Goal: Task Accomplishment & Management: Complete application form

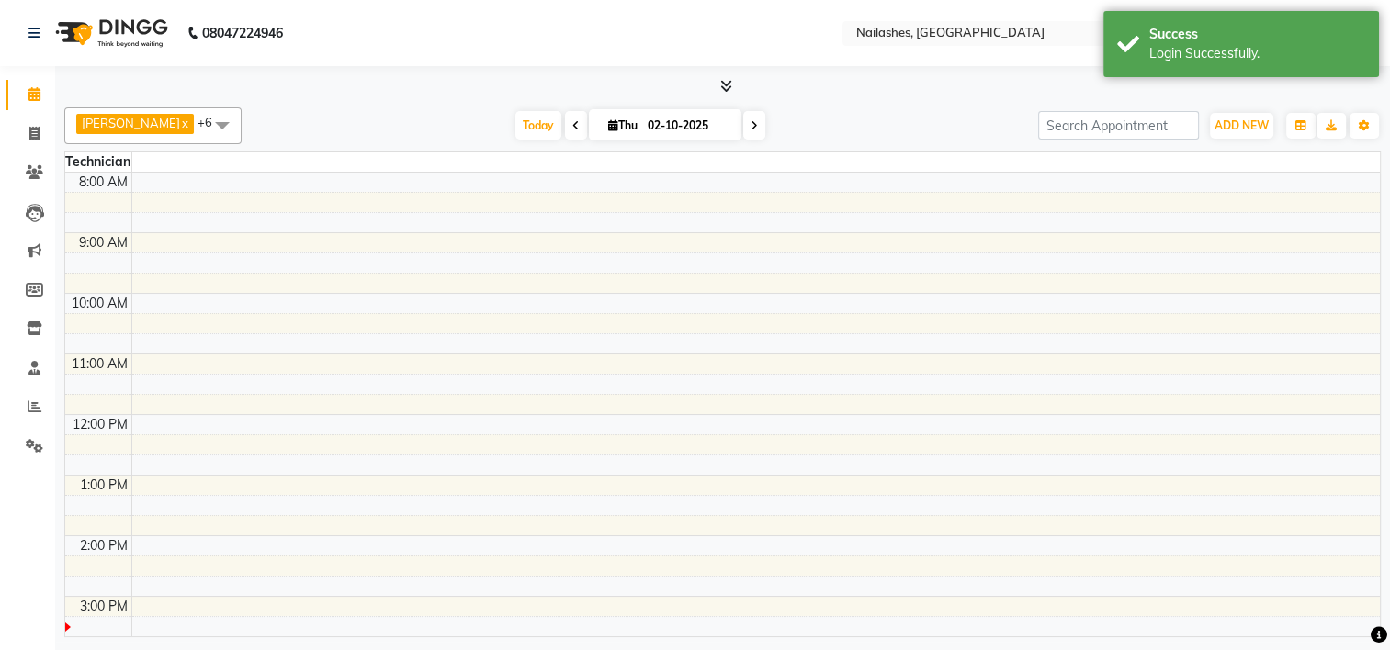
select select "en"
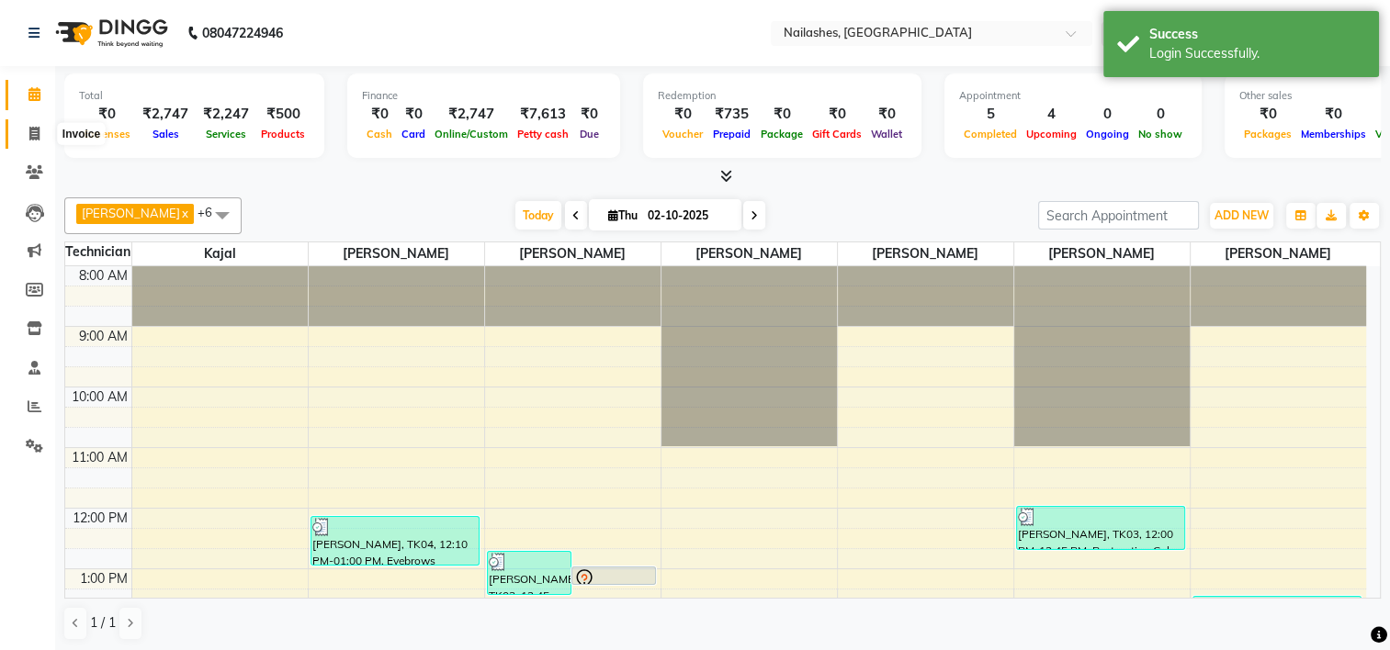
click at [37, 130] on icon at bounding box center [34, 134] width 10 height 14
select select "service"
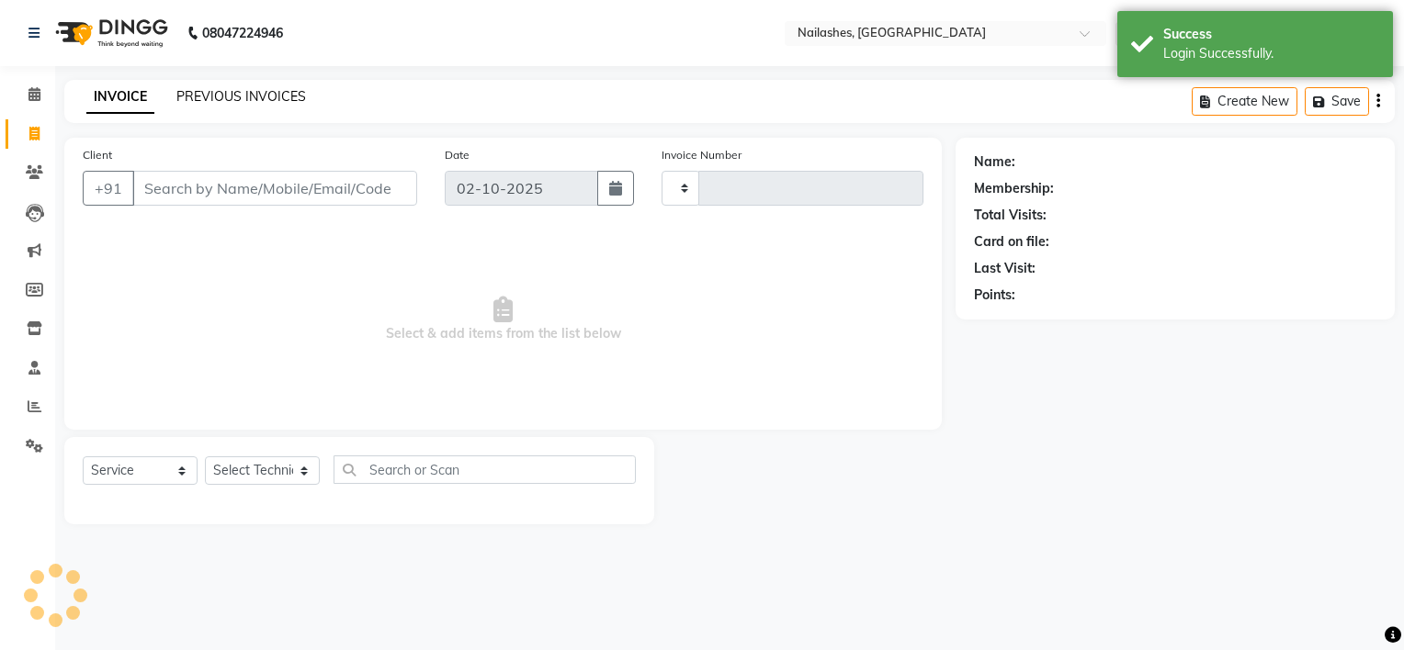
type input "2167"
select select "6579"
click at [263, 96] on link "PREVIOUS INVOICES" at bounding box center [241, 96] width 130 height 17
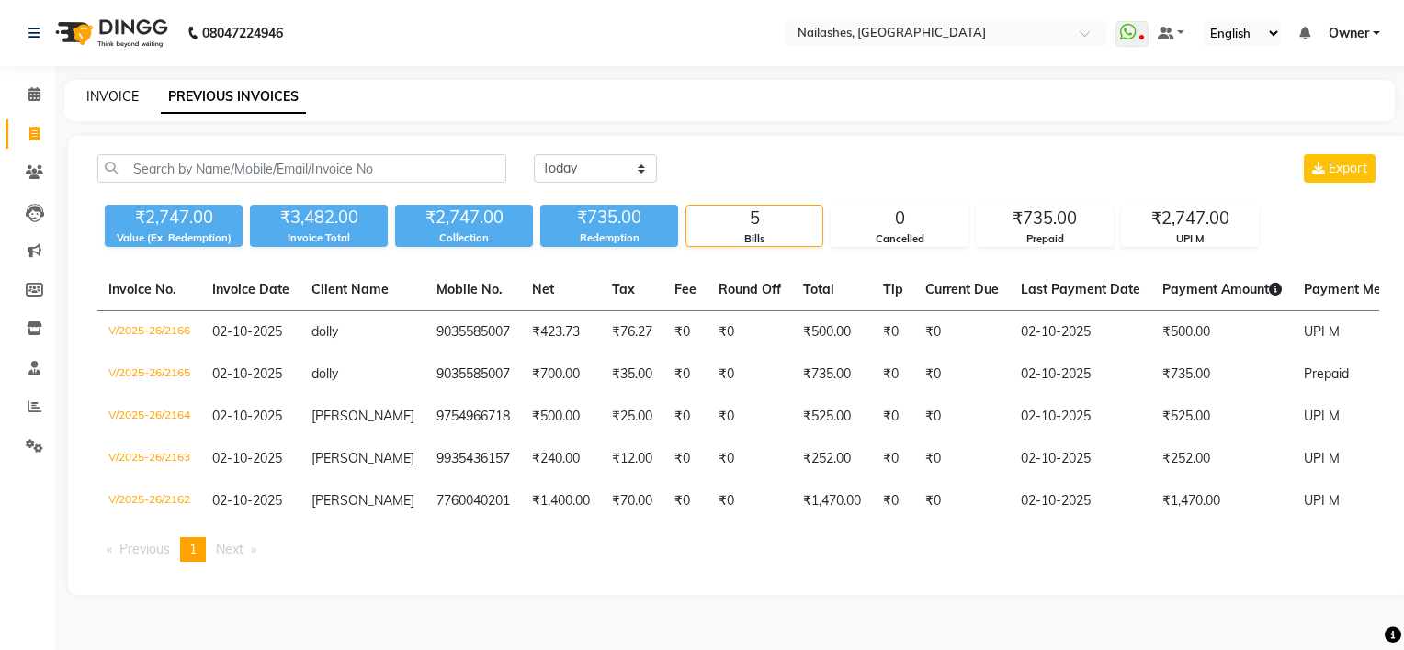
click at [119, 96] on link "INVOICE" at bounding box center [112, 96] width 52 height 17
select select "service"
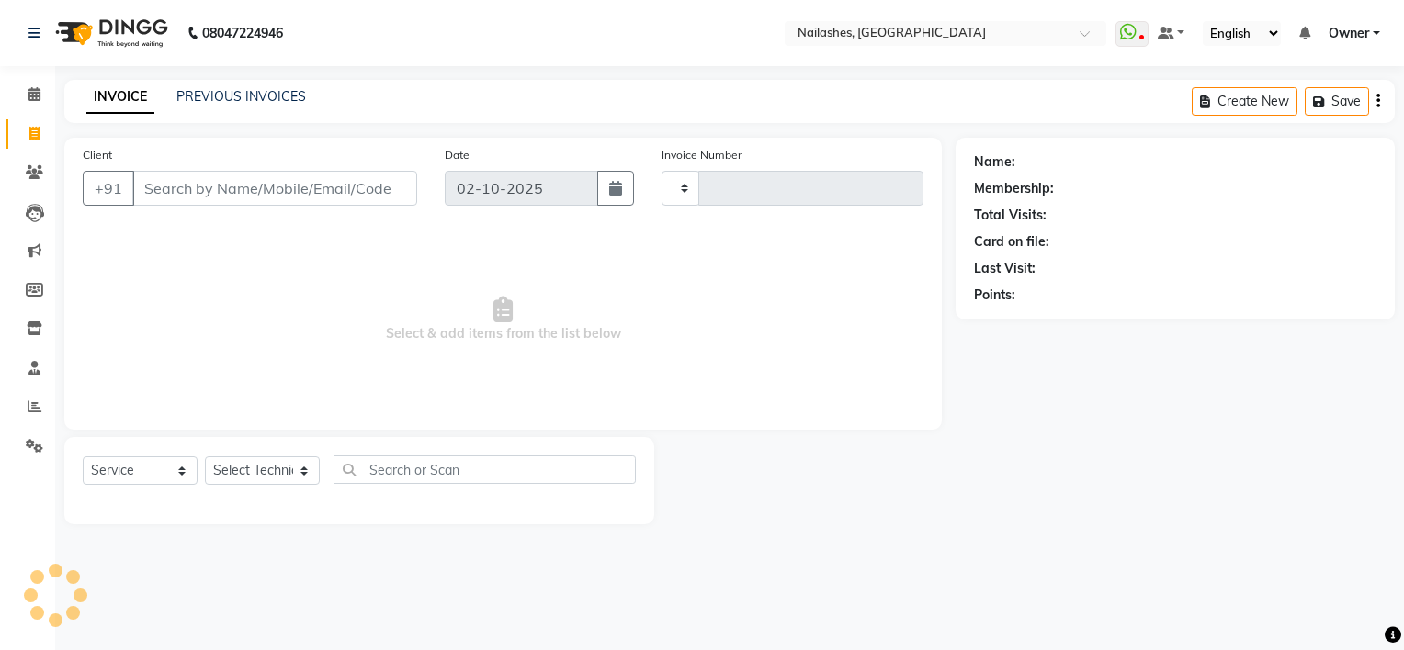
type input "2167"
select select "6579"
click at [223, 182] on input "Client" at bounding box center [274, 188] width 285 height 35
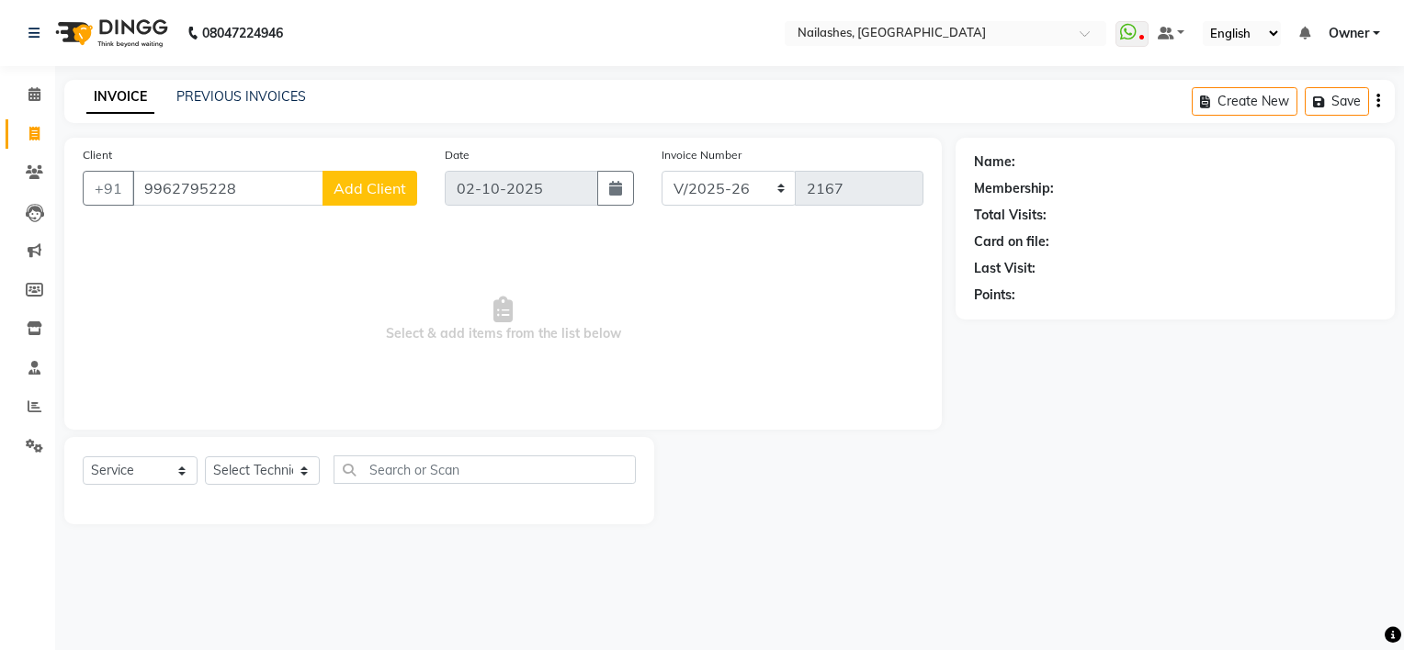
type input "9962795228"
click at [390, 183] on span "Add Client" at bounding box center [369, 188] width 73 height 18
select select "21"
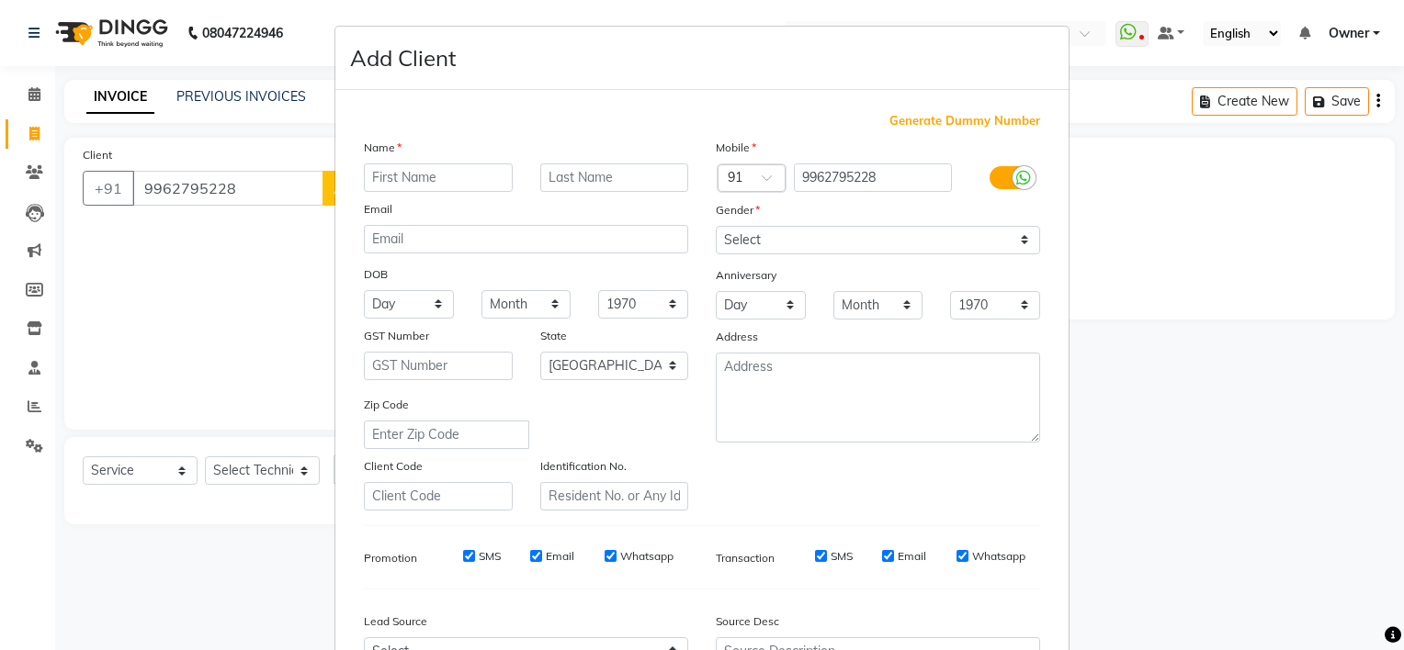
click at [401, 182] on input "text" at bounding box center [438, 178] width 149 height 28
type input "Richa"
click at [730, 239] on select "Select [DEMOGRAPHIC_DATA] [DEMOGRAPHIC_DATA] Other Prefer Not To Say" at bounding box center [878, 240] width 324 height 28
select select "[DEMOGRAPHIC_DATA]"
click at [716, 227] on select "Select [DEMOGRAPHIC_DATA] [DEMOGRAPHIC_DATA] Other Prefer Not To Say" at bounding box center [878, 240] width 324 height 28
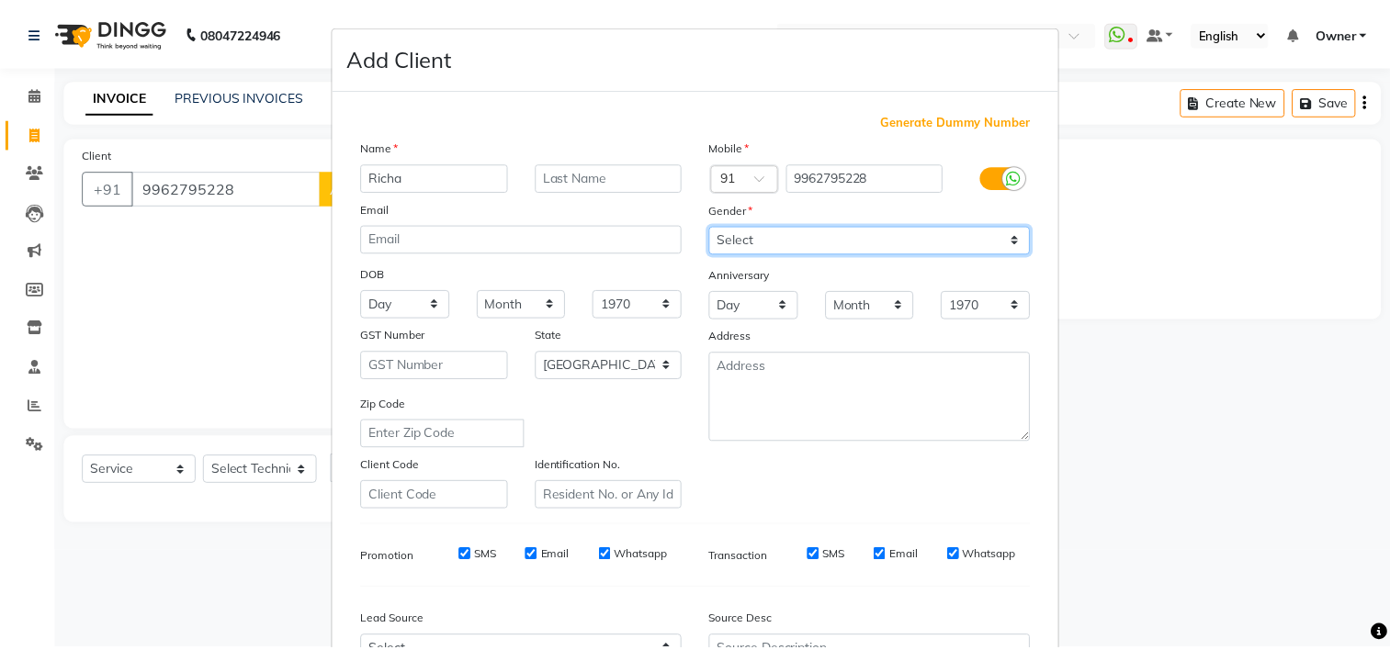
scroll to position [206, 0]
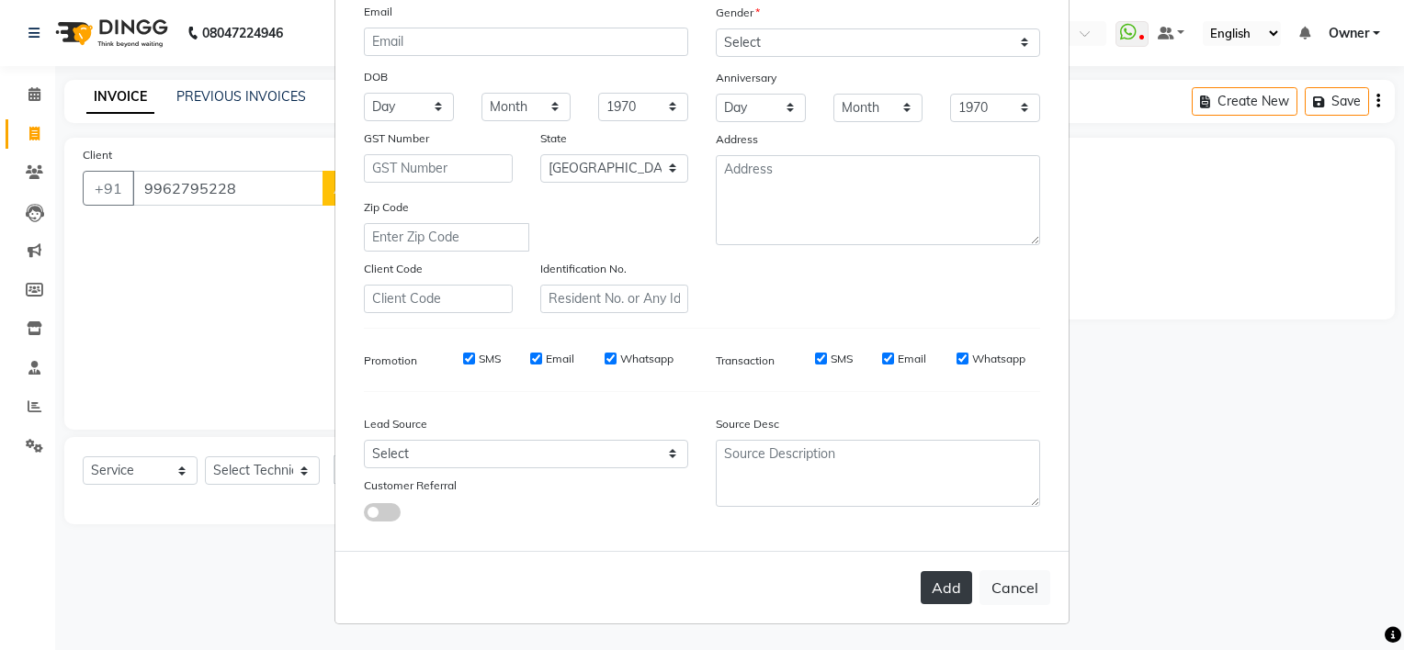
click at [948, 585] on button "Add" at bounding box center [945, 587] width 51 height 33
select select
select select "null"
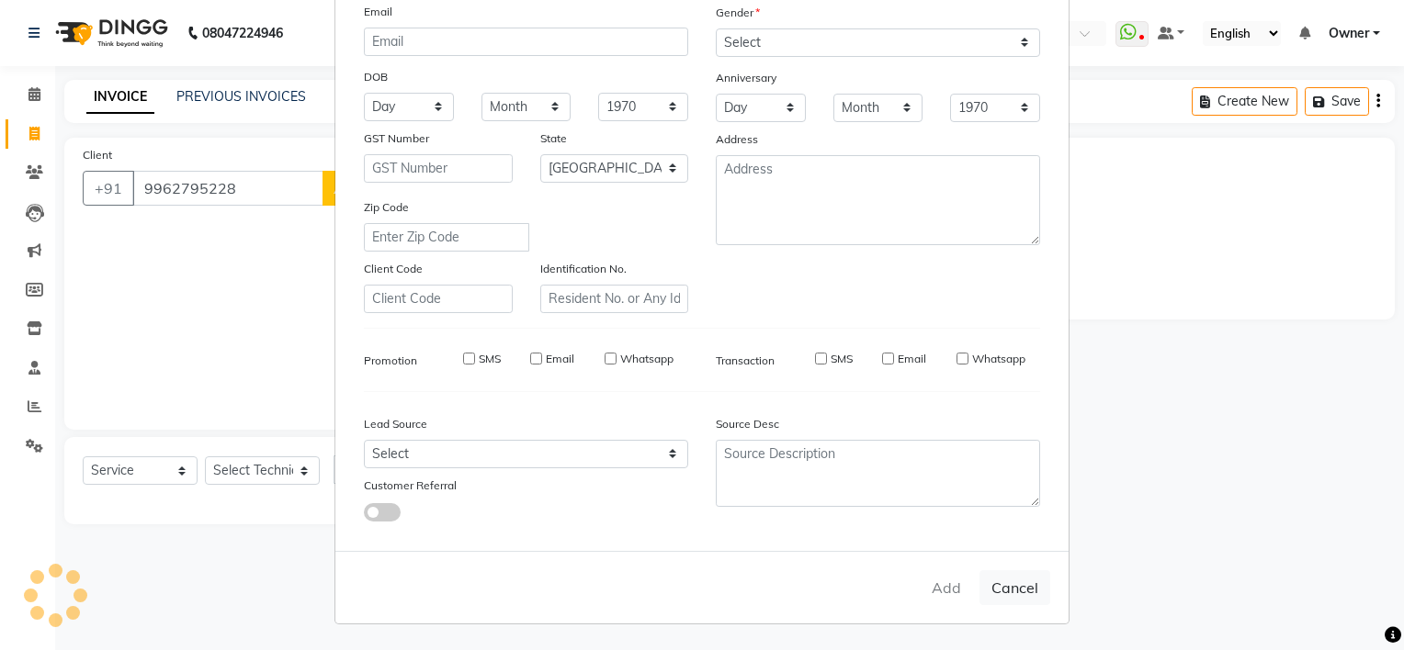
select select
checkbox input "false"
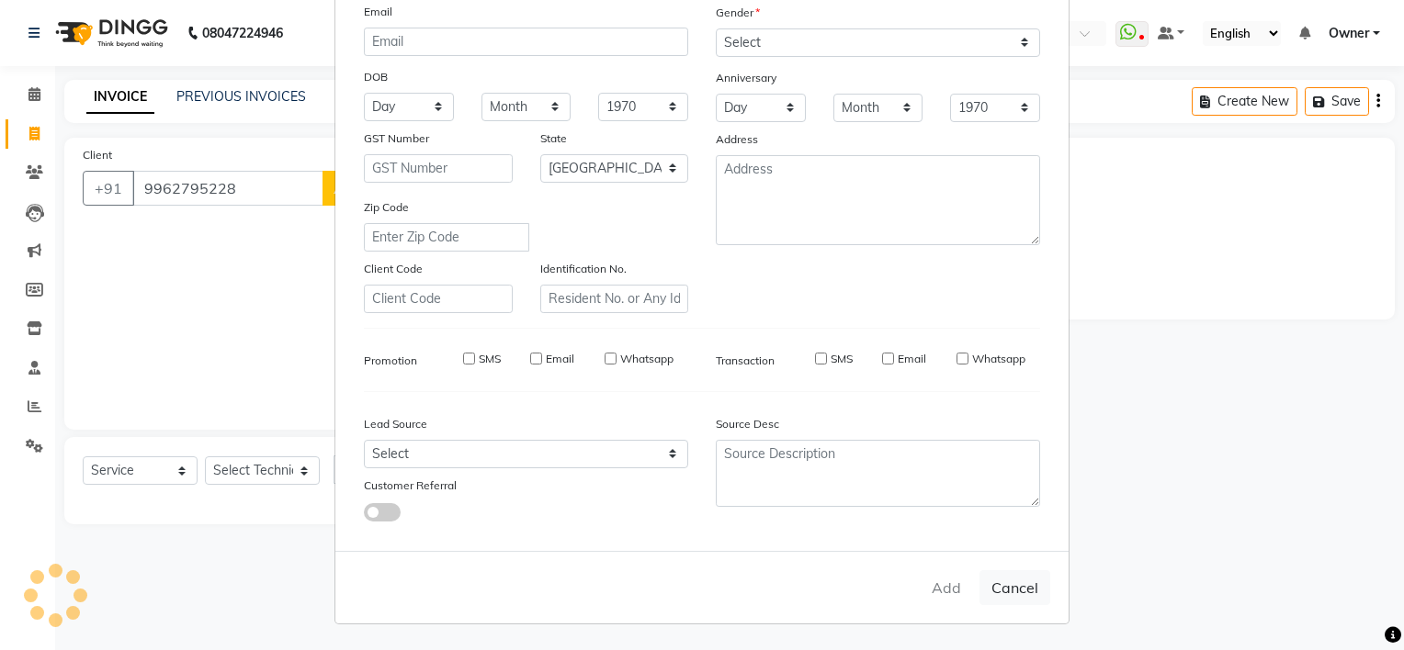
checkbox input "false"
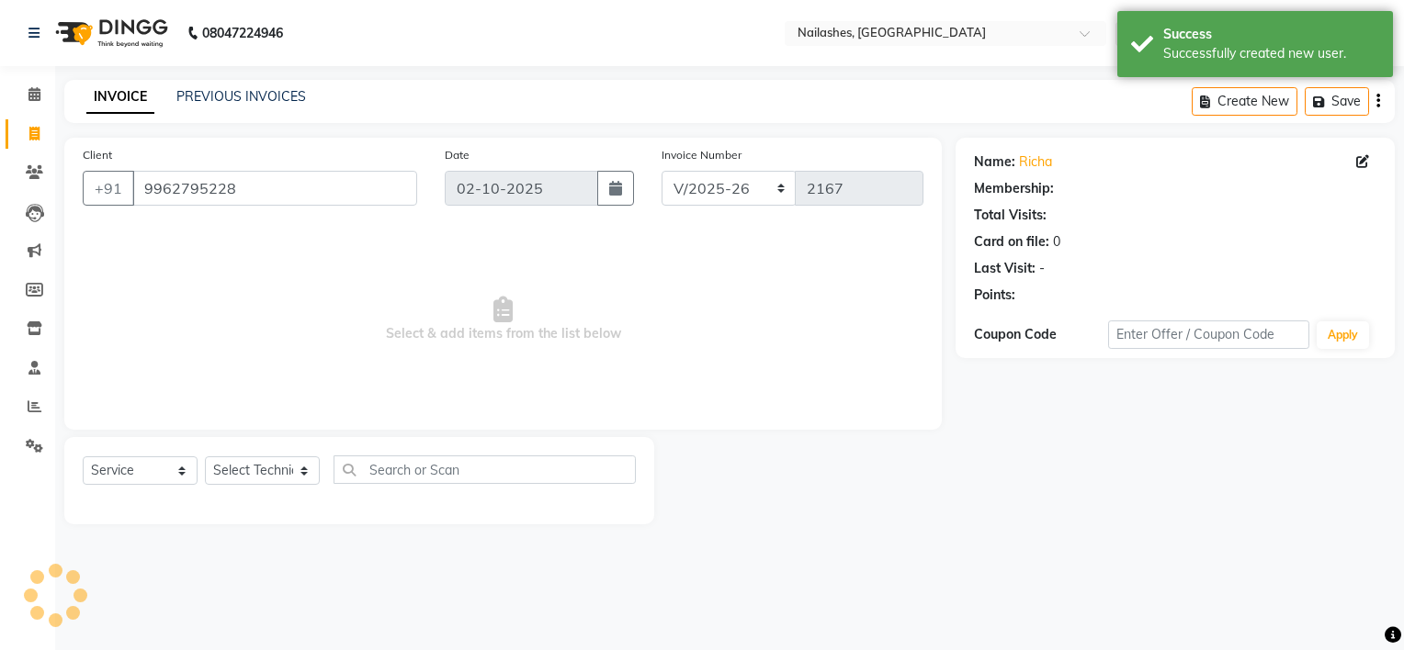
select select "1: Object"
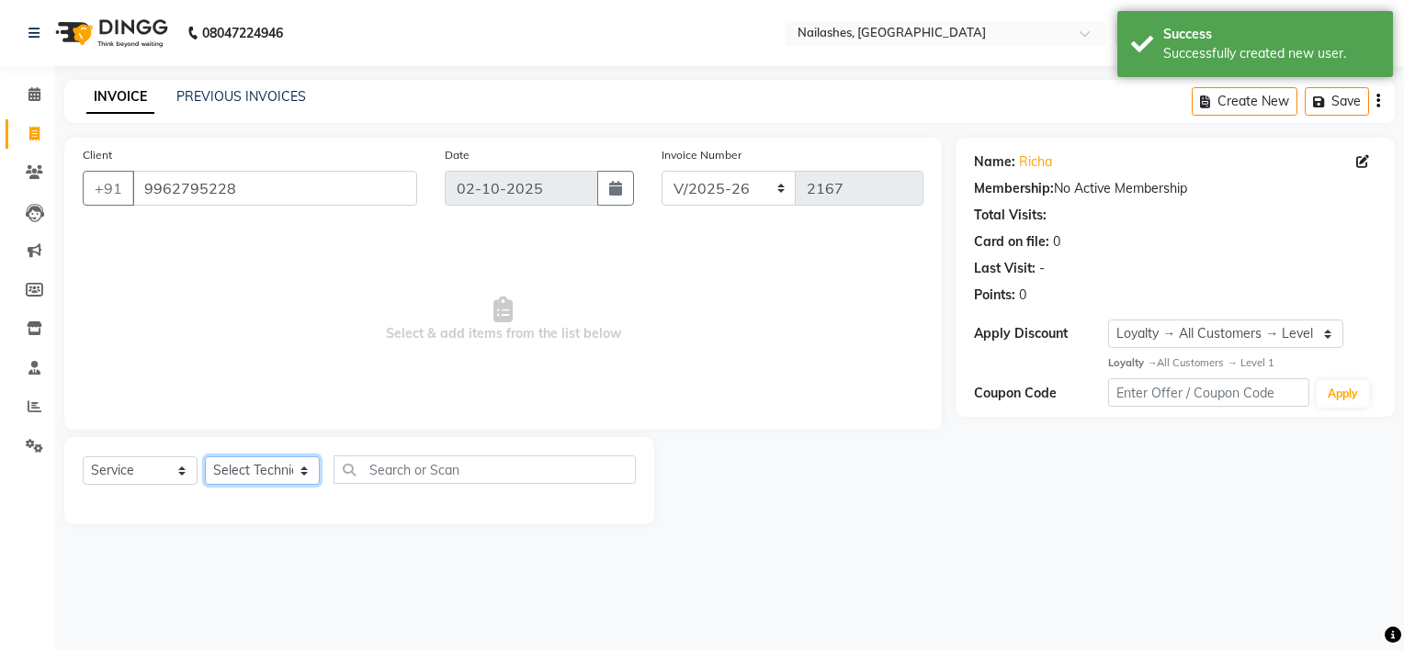
click at [228, 474] on select "Select Technician ARISH [PERSON_NAME] [PERSON_NAME] [PERSON_NAME] [PERSON_NAME]…" at bounding box center [262, 471] width 115 height 28
select select "84916"
click at [205, 457] on select "Select Technician ARISH [PERSON_NAME] [PERSON_NAME] [PERSON_NAME] [PERSON_NAME]…" at bounding box center [262, 471] width 115 height 28
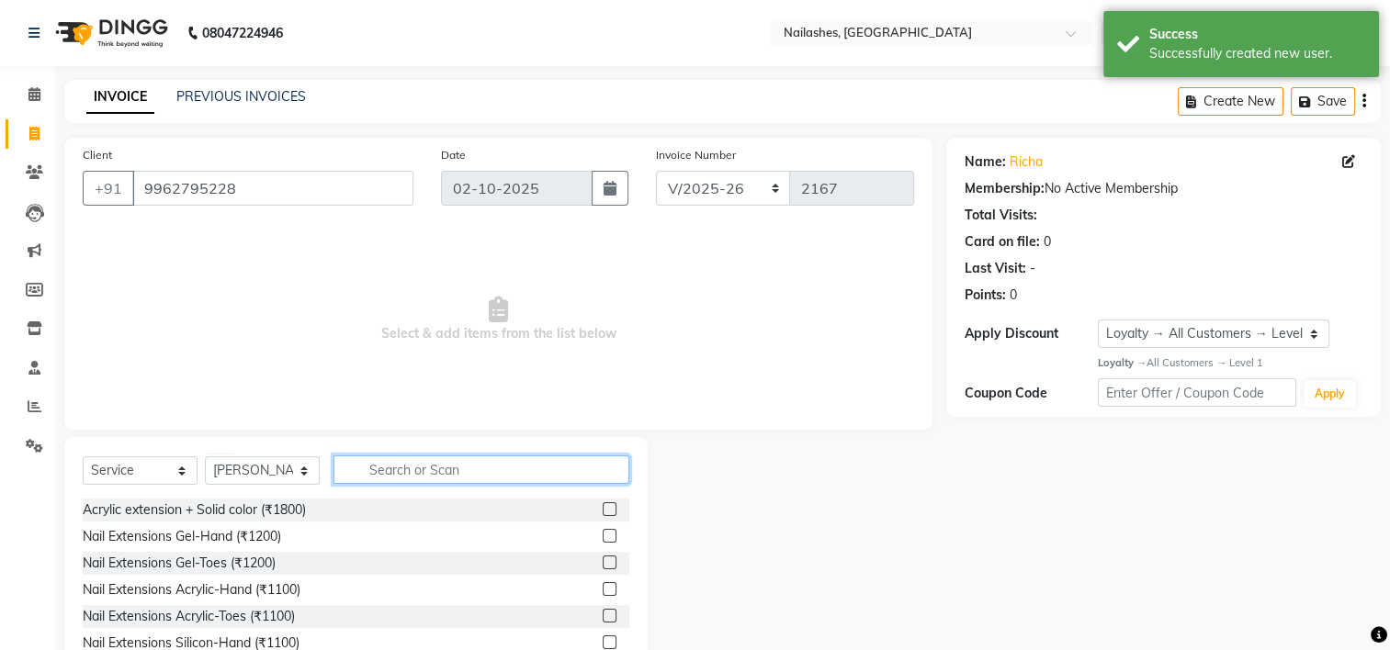
click at [455, 461] on input "text" at bounding box center [481, 470] width 296 height 28
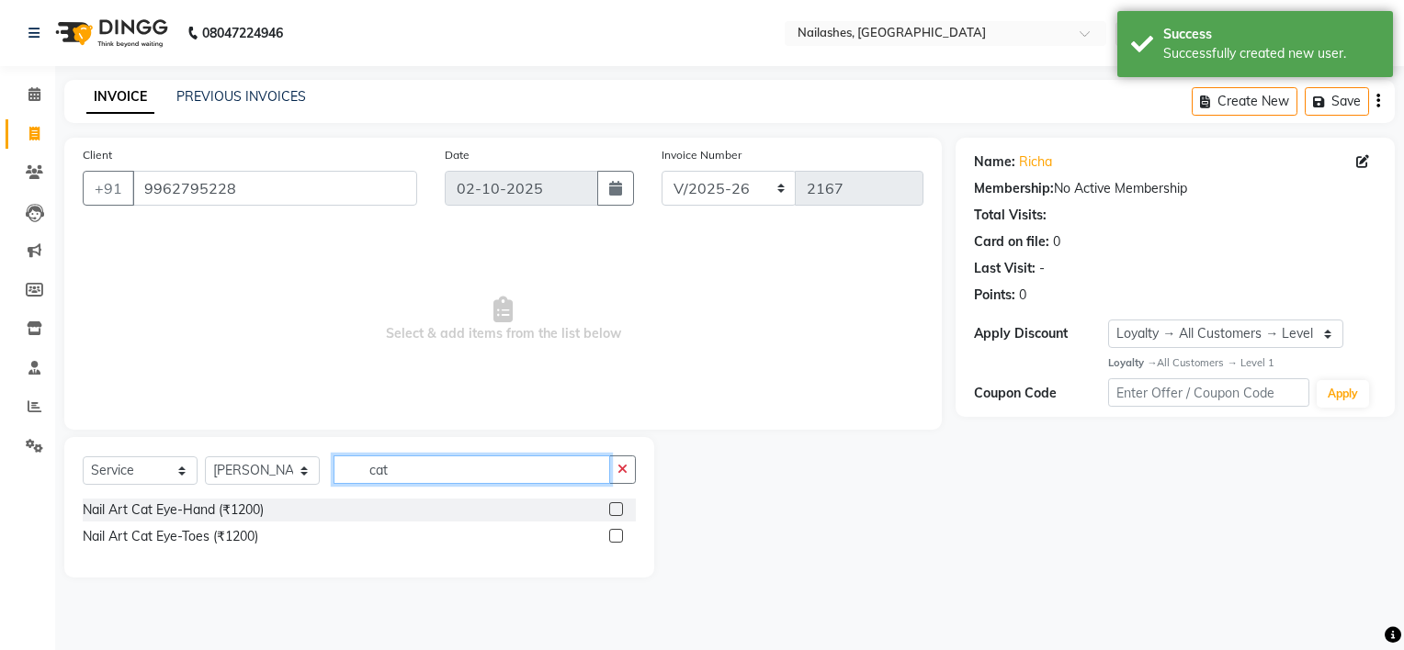
type input "cat"
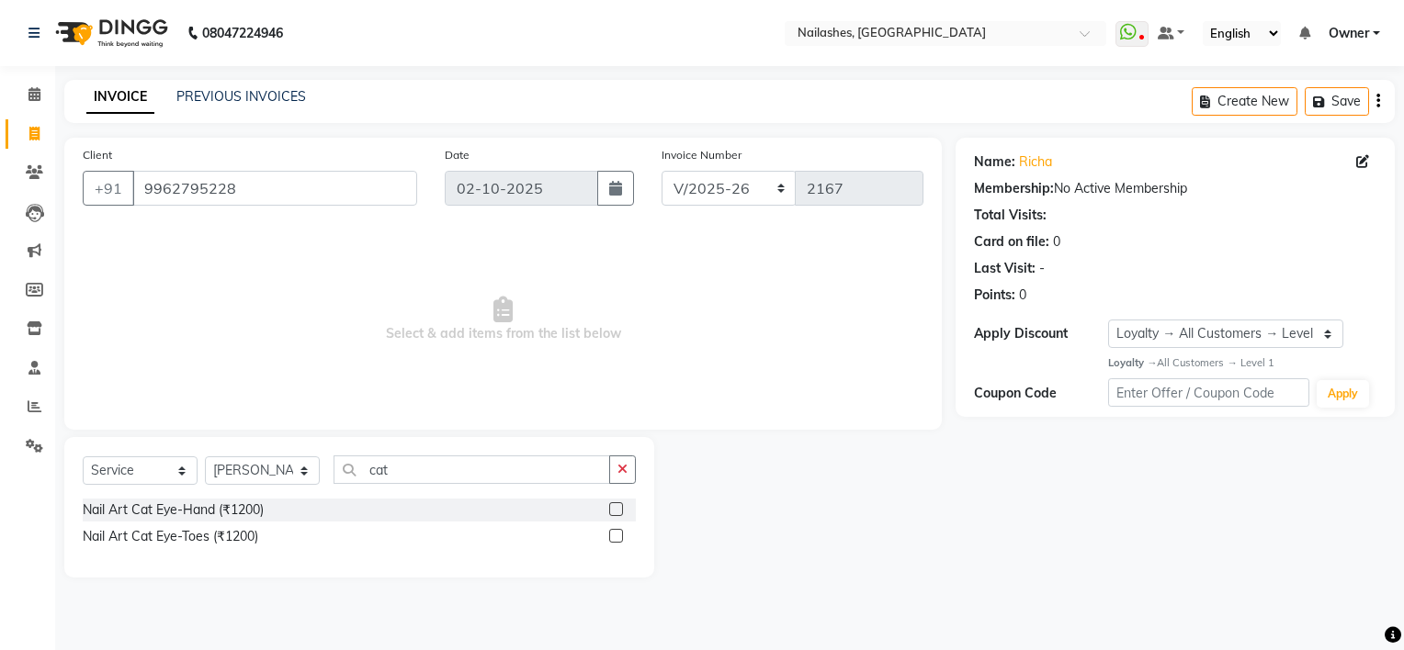
click at [614, 508] on label at bounding box center [616, 509] width 14 height 14
click at [614, 508] on input "checkbox" at bounding box center [615, 510] width 12 height 12
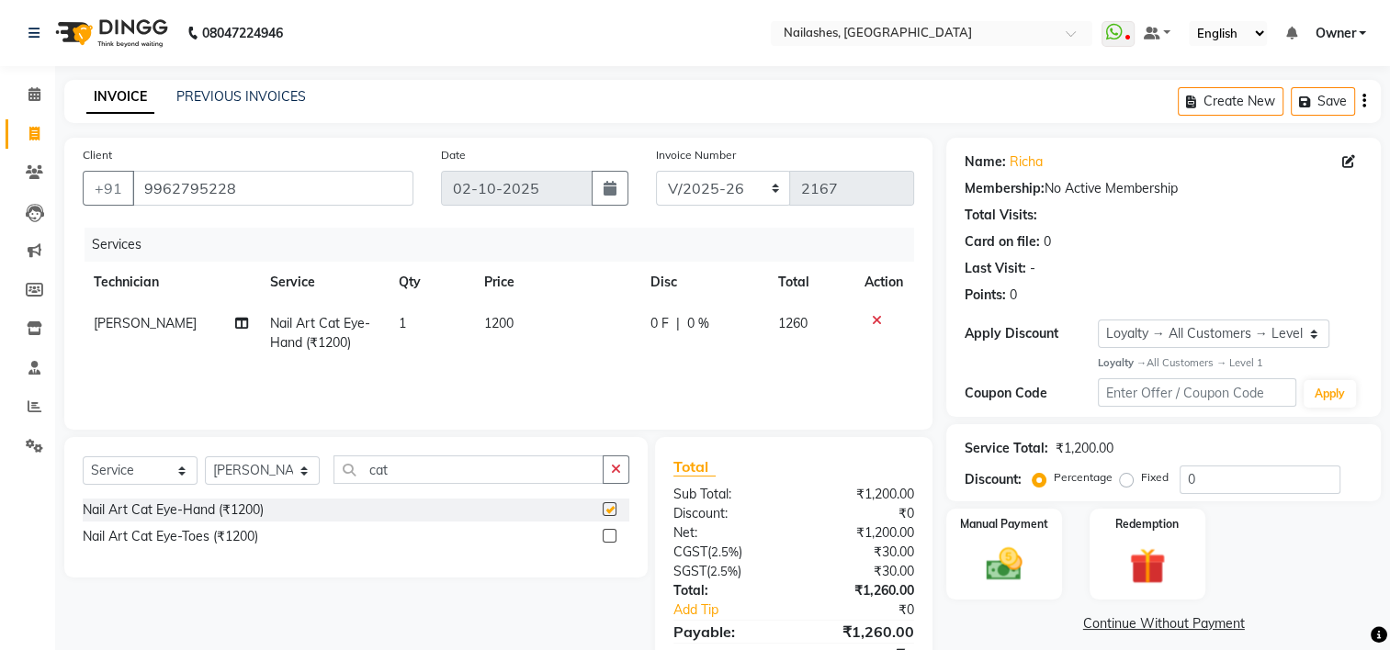
checkbox input "false"
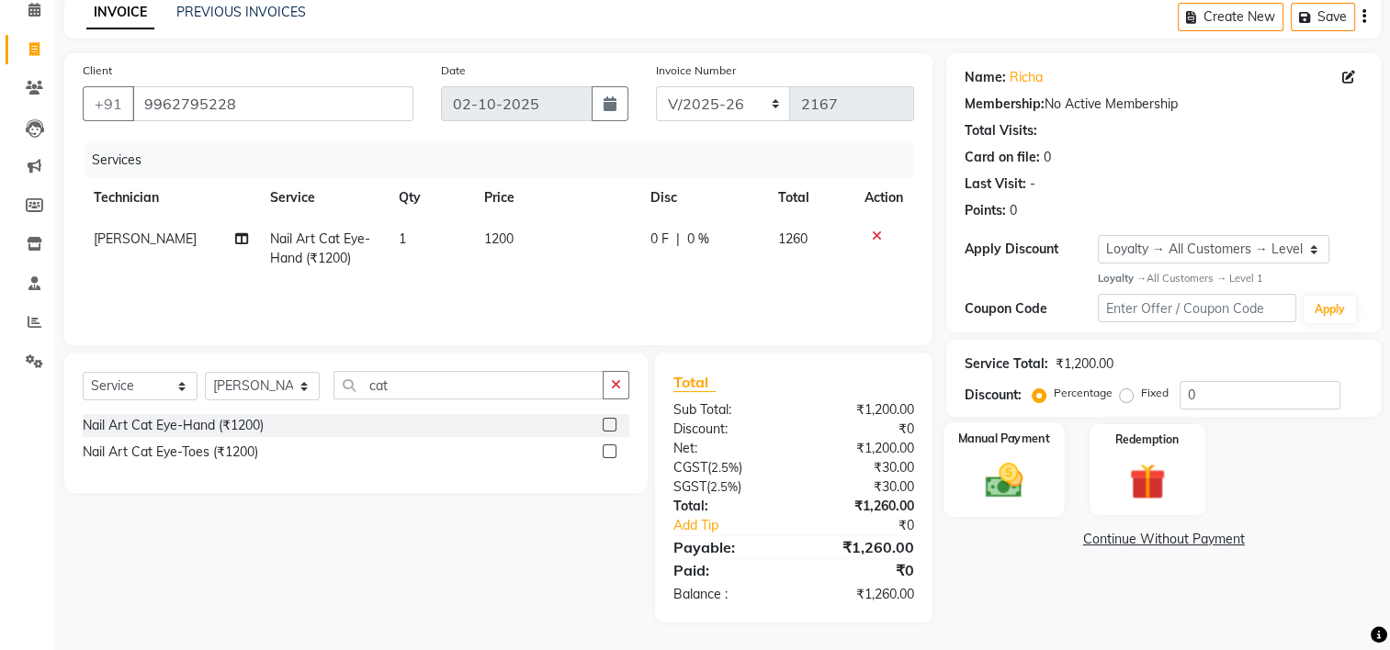
click at [985, 485] on img at bounding box center [1005, 479] width 62 height 43
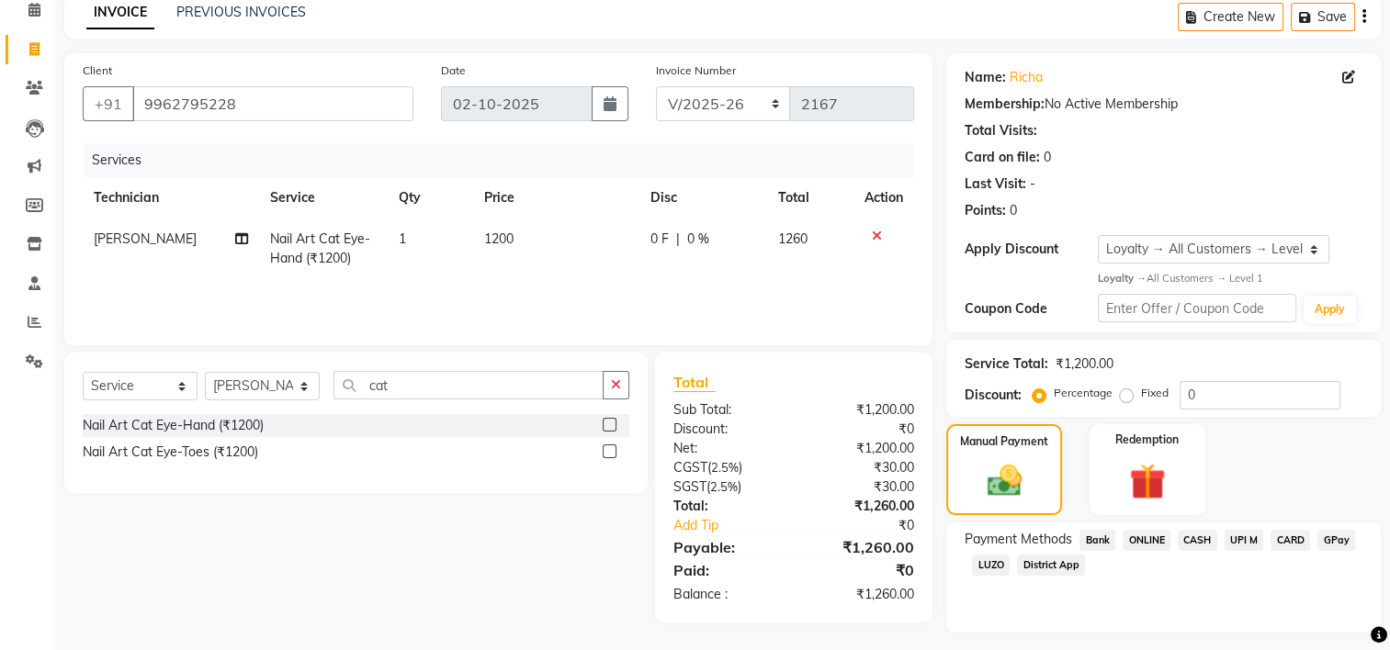
click at [1243, 537] on span "UPI M" at bounding box center [1245, 540] width 40 height 21
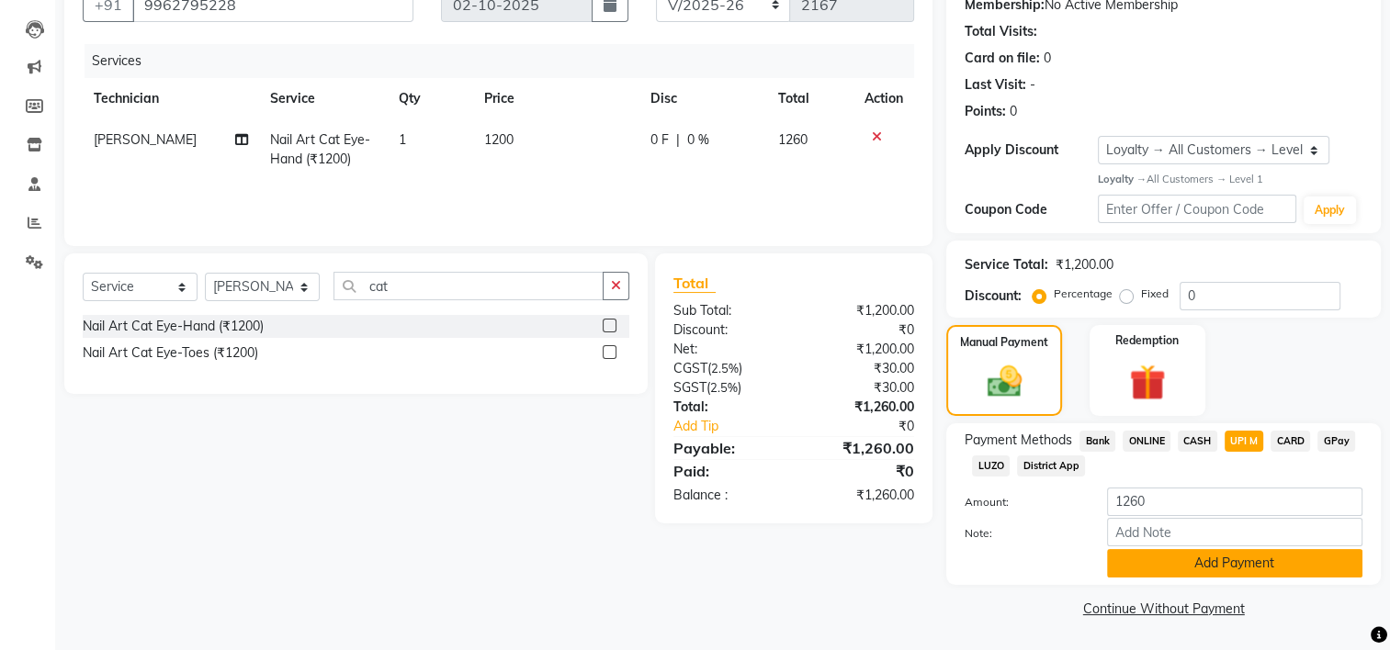
click at [1187, 570] on button "Add Payment" at bounding box center [1234, 563] width 255 height 28
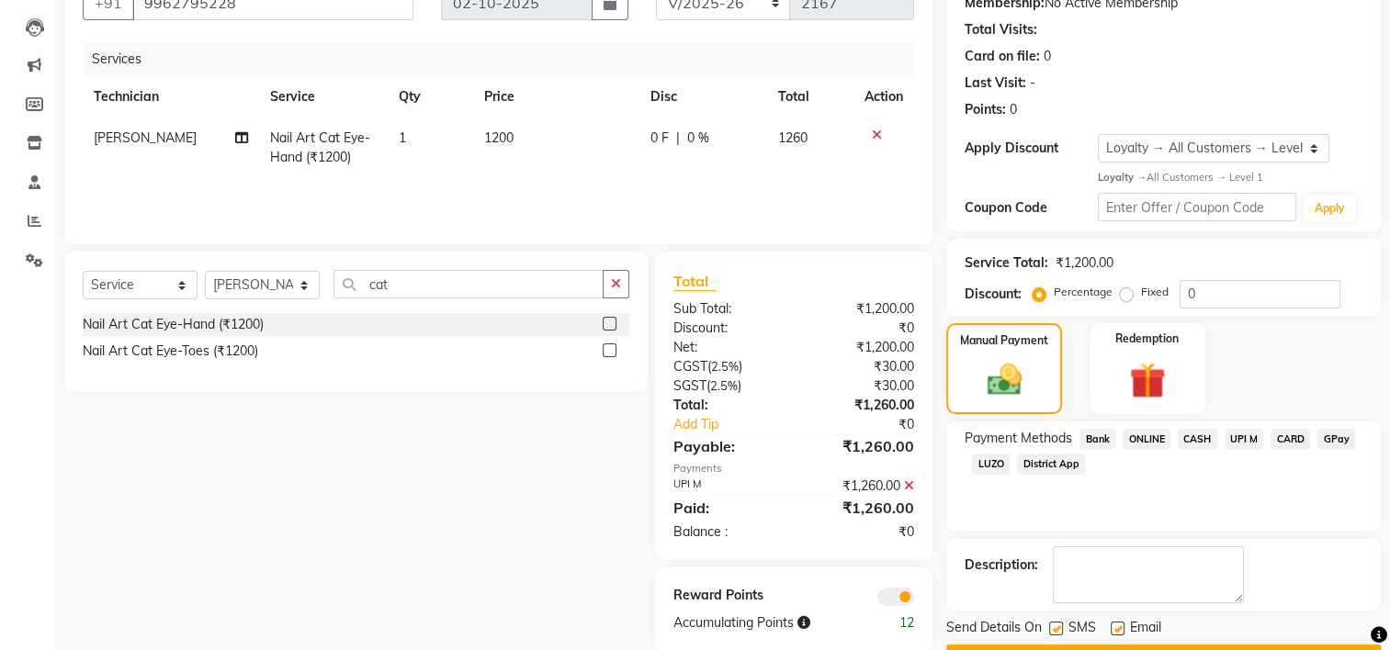
scroll to position [235, 0]
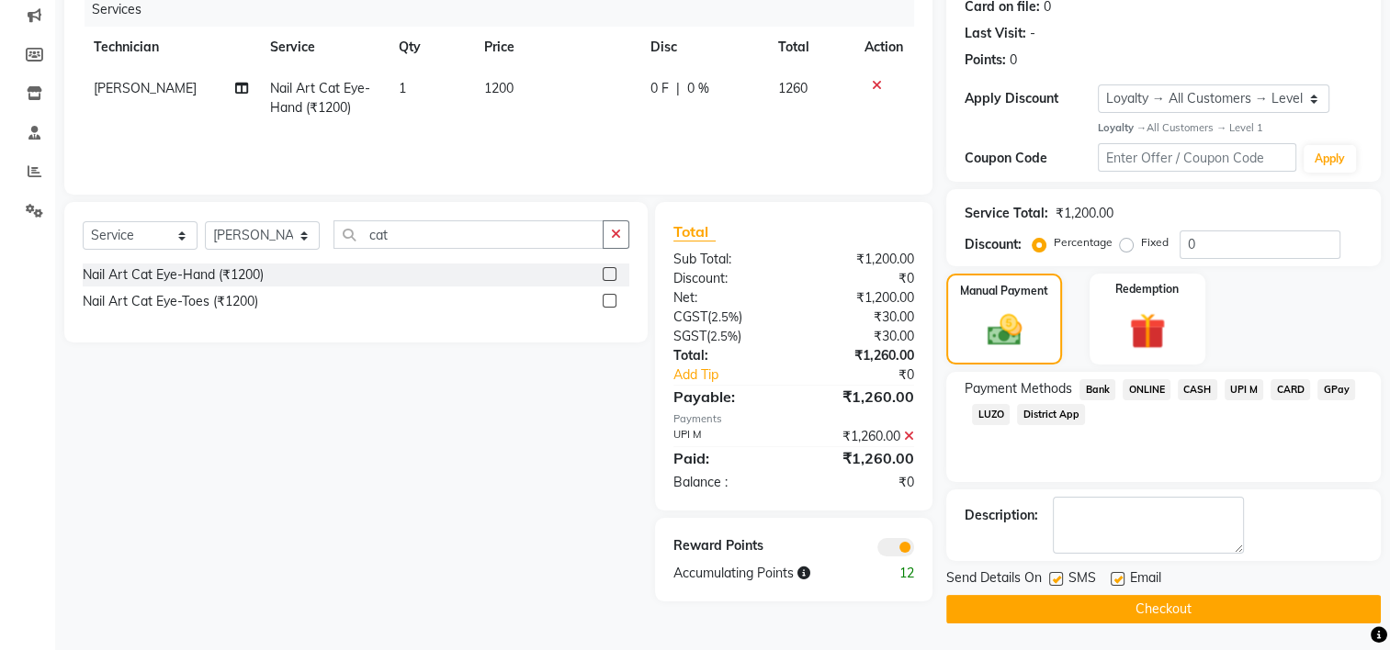
click at [1139, 600] on button "Checkout" at bounding box center [1163, 609] width 435 height 28
